Goal: Task Accomplishment & Management: Manage account settings

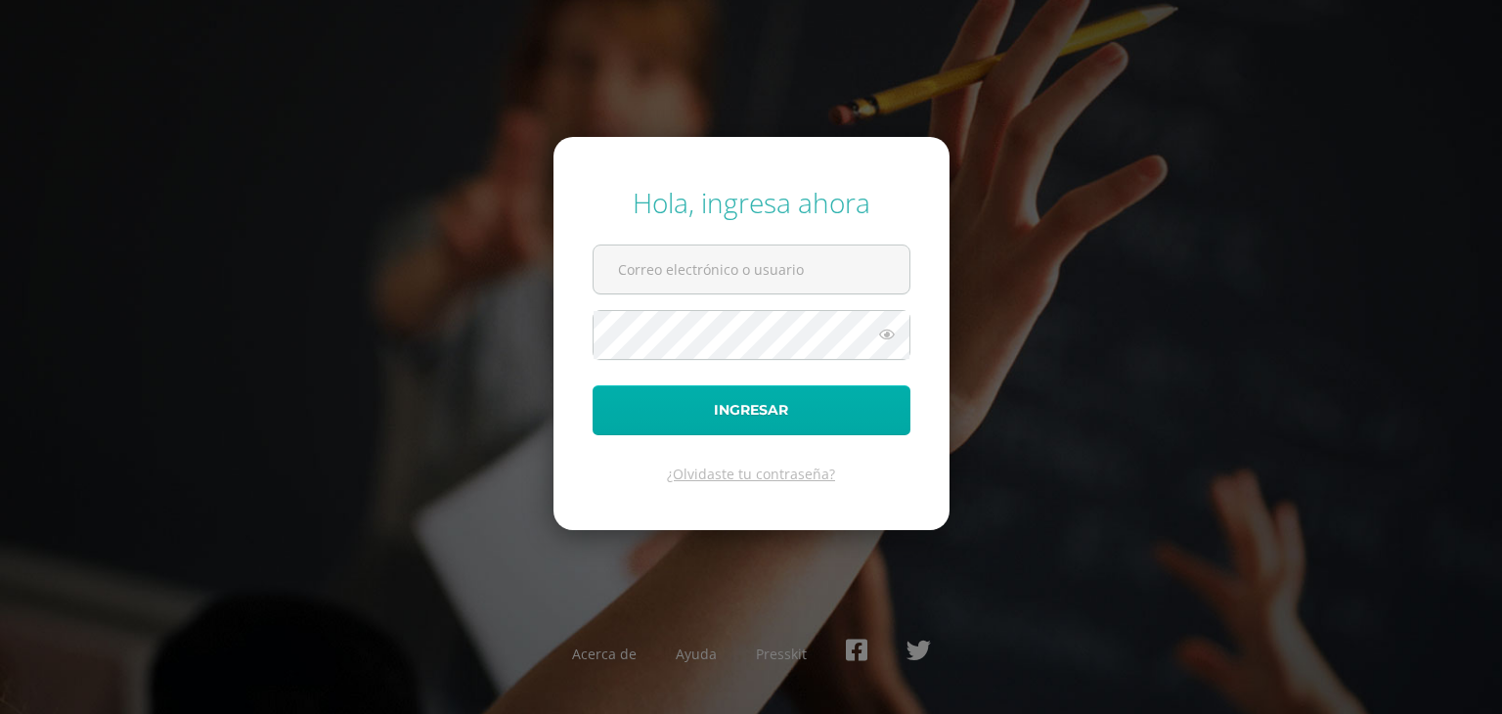
type input "[EMAIL_ADDRESS][DOMAIN_NAME]"
click at [836, 409] on button "Ingresar" at bounding box center [752, 410] width 318 height 50
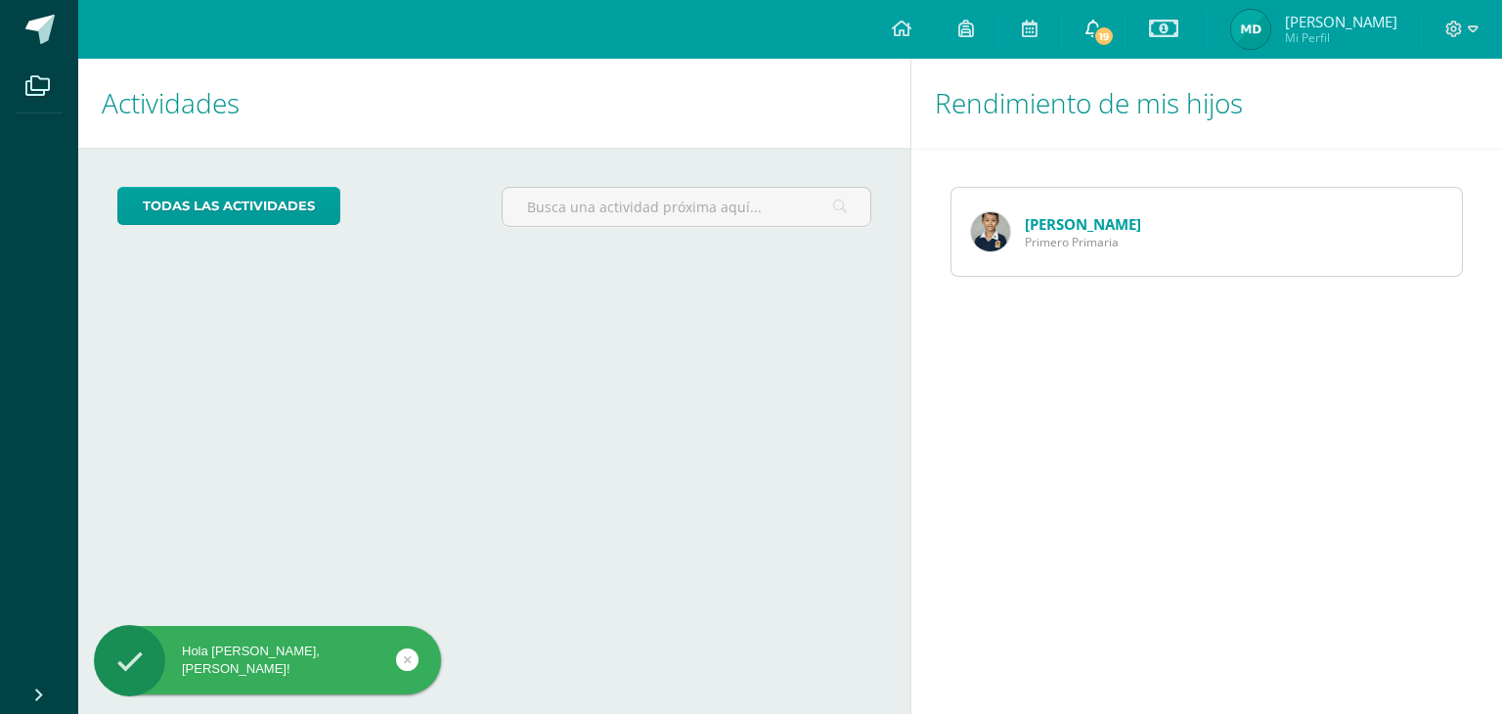
click at [1125, 26] on link "19" at bounding box center [1093, 29] width 63 height 59
click at [1174, 17] on icon at bounding box center [1163, 28] width 29 height 23
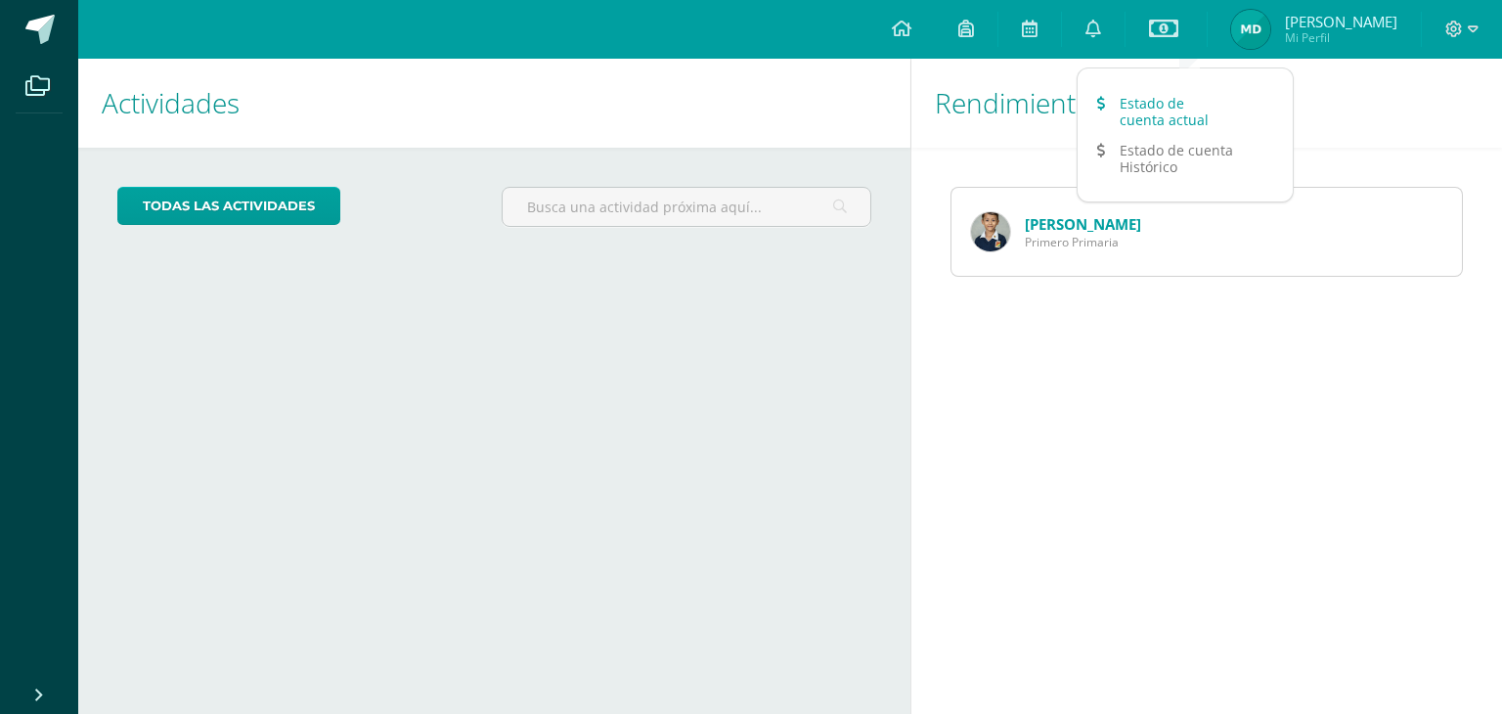
click at [1137, 101] on link "Estado de cuenta actual" at bounding box center [1185, 111] width 215 height 47
